Goal: Find specific page/section: Find specific page/section

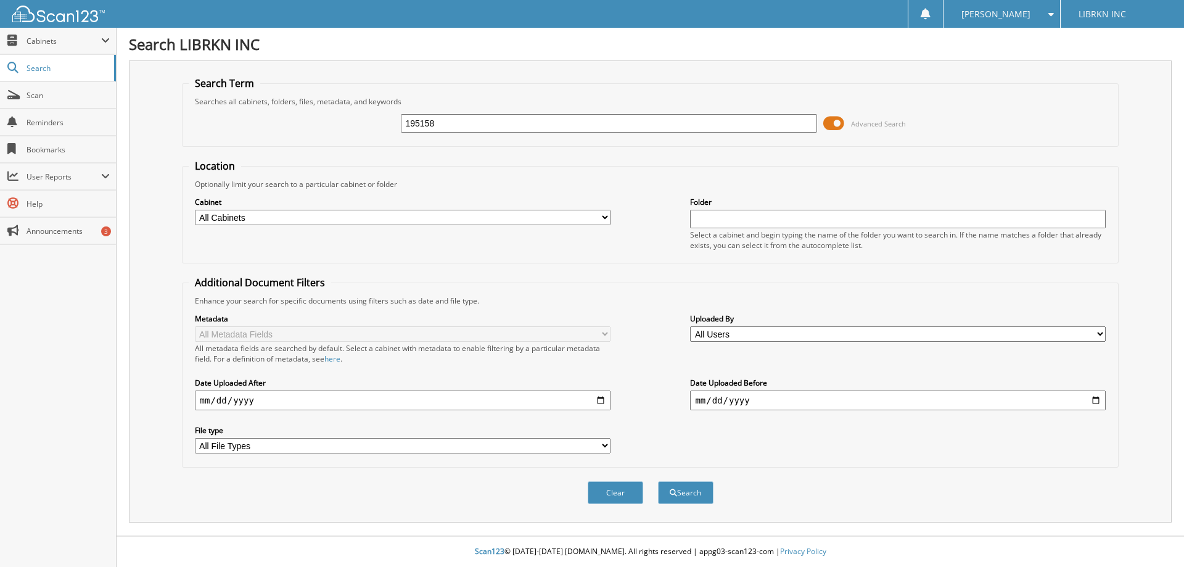
type input "195158"
click at [658, 481] on button "Search" at bounding box center [685, 492] width 55 height 23
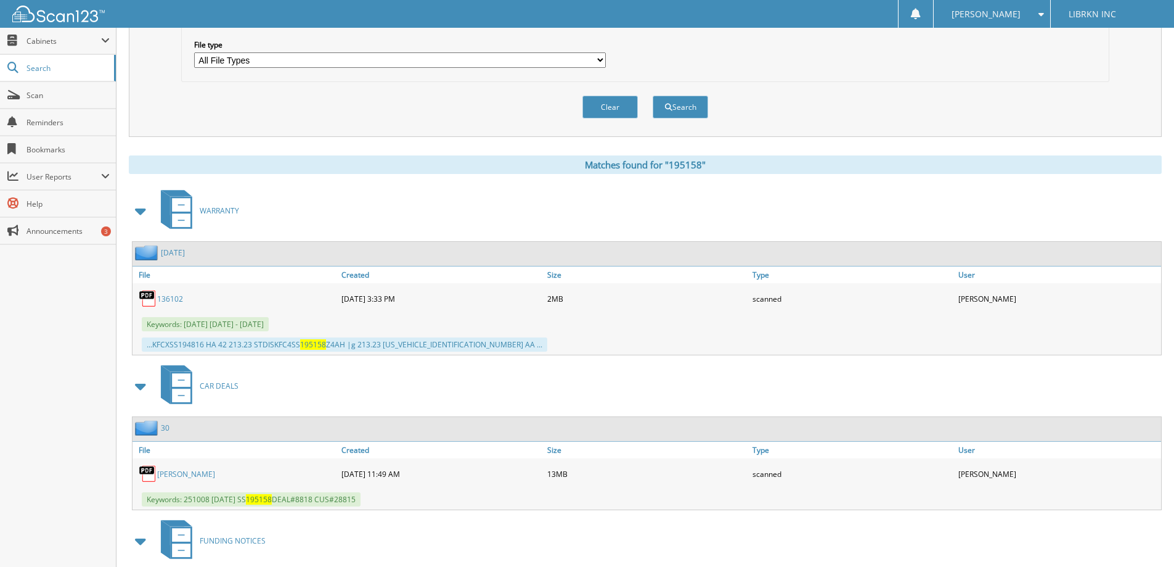
scroll to position [521, 0]
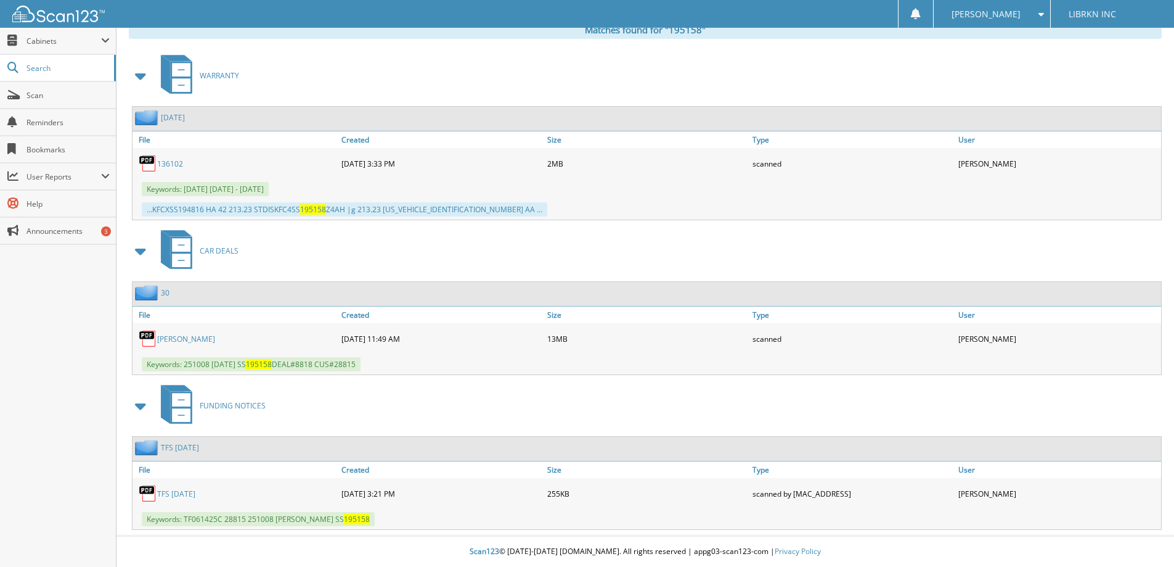
click at [172, 334] on link "PANNEERSELVAM, THIYAGARAJAN" at bounding box center [186, 339] width 58 height 10
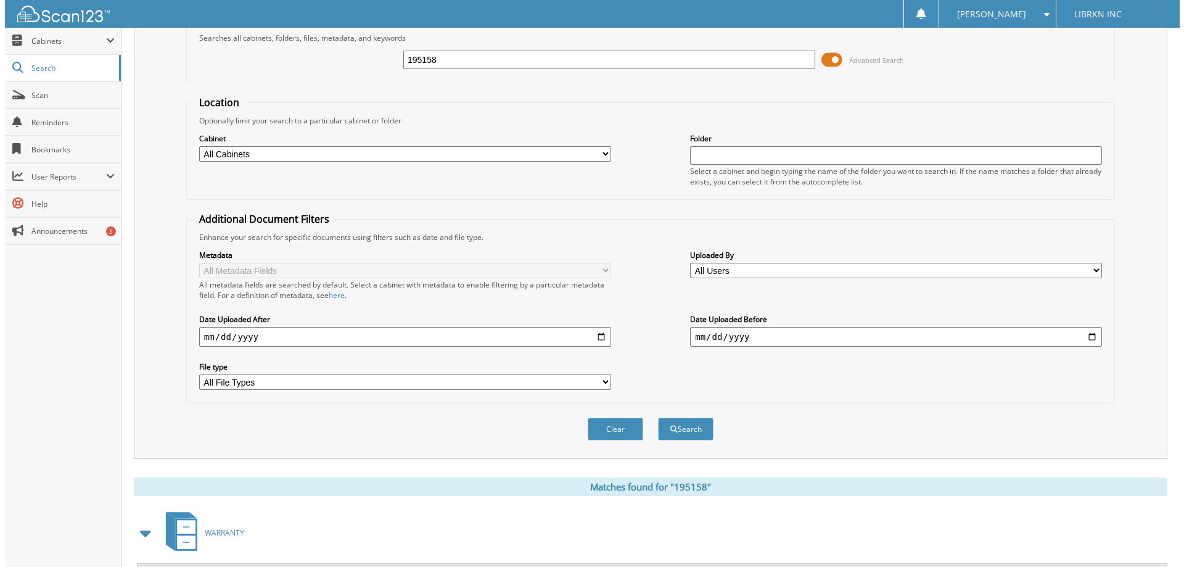
scroll to position [0, 0]
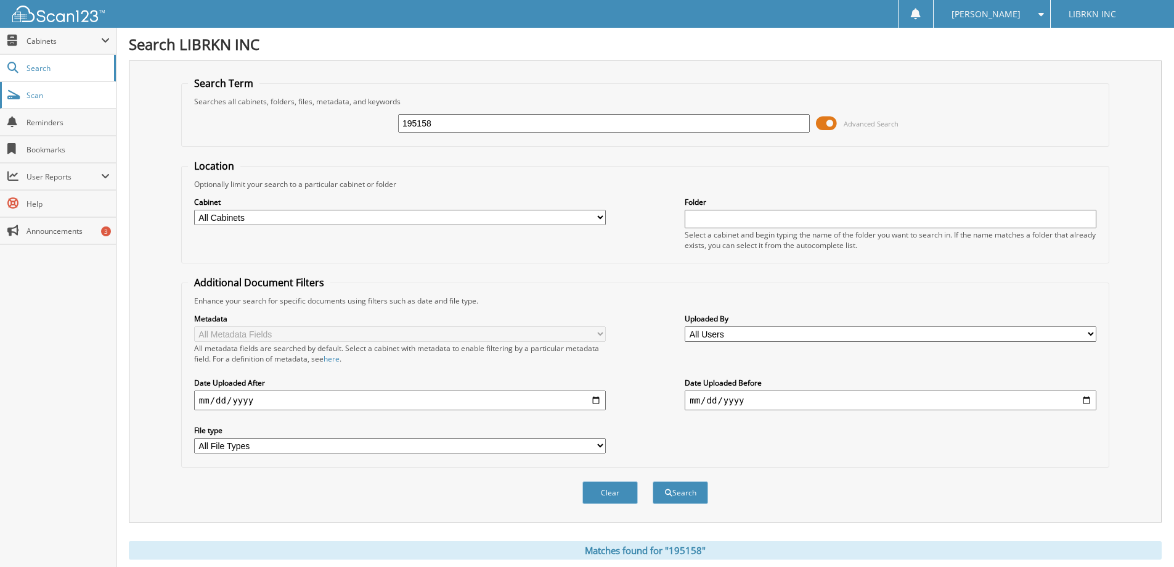
drag, startPoint x: 443, startPoint y: 123, endPoint x: 77, endPoint y: 107, distance: 366.5
click at [77, 107] on body "Megan V. Settings Logout LIBRKN INC Close Cabinets Scan" at bounding box center [587, 543] width 1174 height 1087
type input "MUNKERS"
click at [615, 494] on button "Clear" at bounding box center [610, 492] width 55 height 23
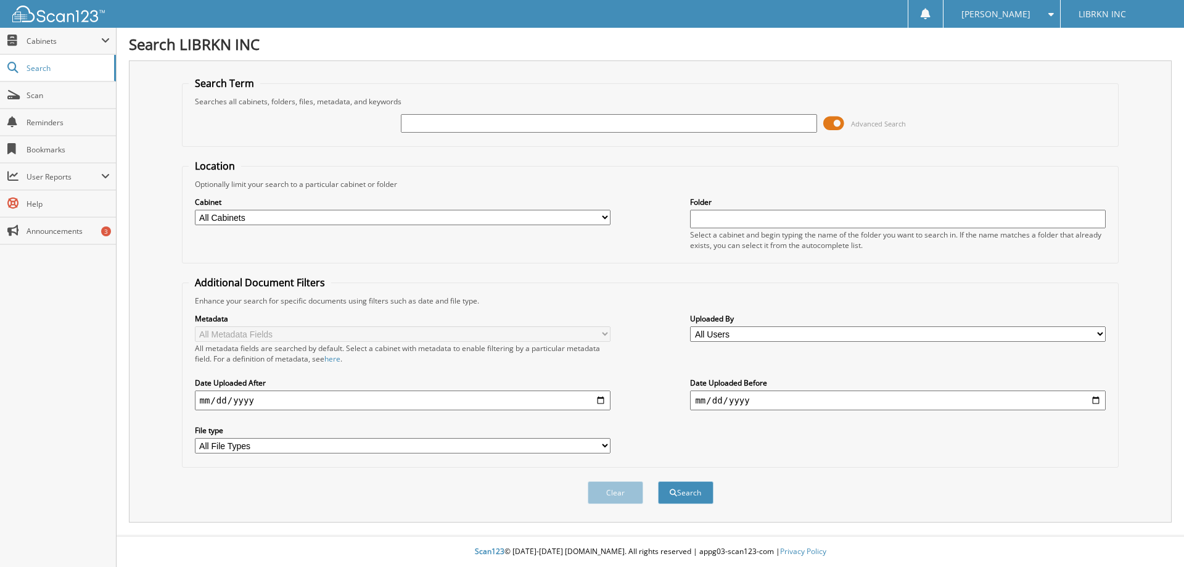
click at [514, 121] on input "text" at bounding box center [608, 123] width 415 height 18
type input "MUNKRES"
click at [533, 456] on div "Metadata All Metadata Fields All metadata fields are searched by default. Selec…" at bounding box center [650, 383] width 923 height 155
click at [621, 491] on button "Clear" at bounding box center [614, 492] width 55 height 23
click at [451, 124] on input "text" at bounding box center [608, 123] width 415 height 18
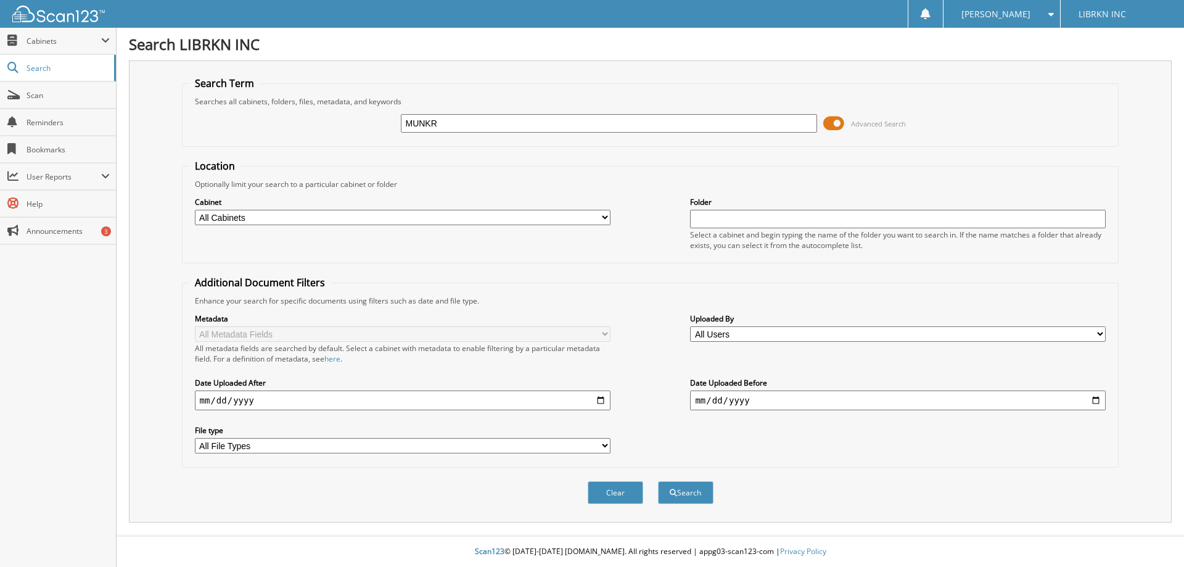
type input "MUNKRES"
click at [692, 501] on button "Search" at bounding box center [685, 492] width 55 height 23
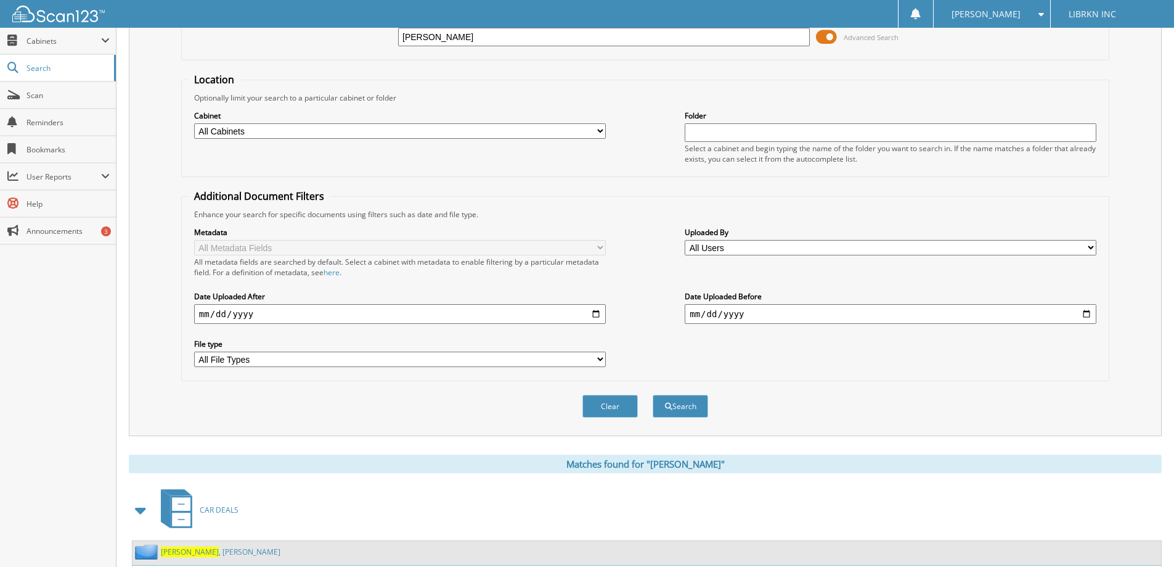
scroll to position [191, 0]
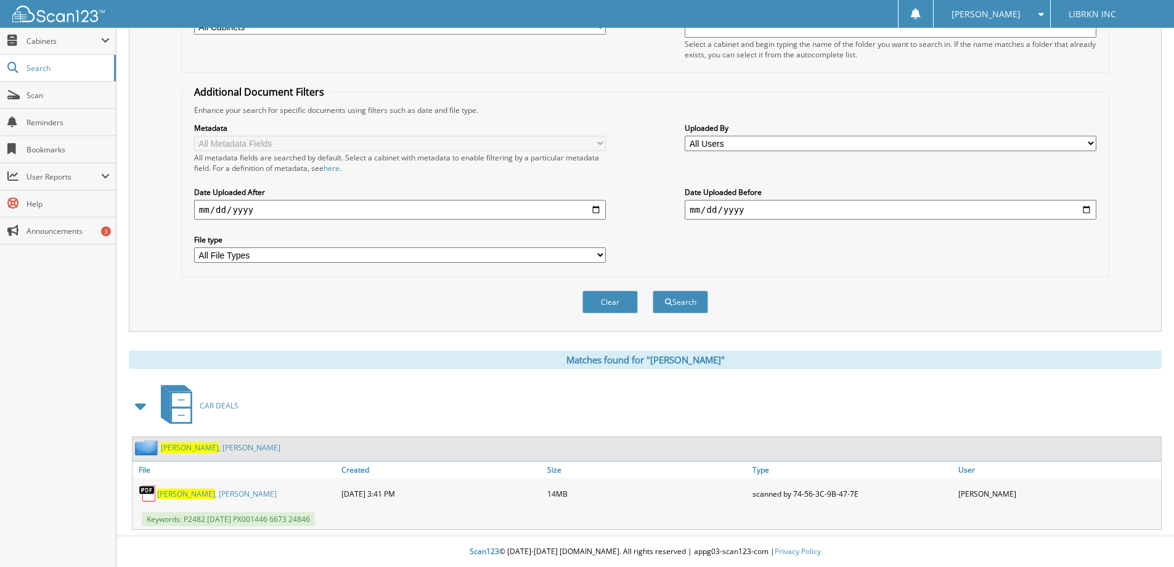
click at [194, 488] on link "MUNKRES , LORI" at bounding box center [217, 493] width 120 height 10
